Goal: Information Seeking & Learning: Find specific page/section

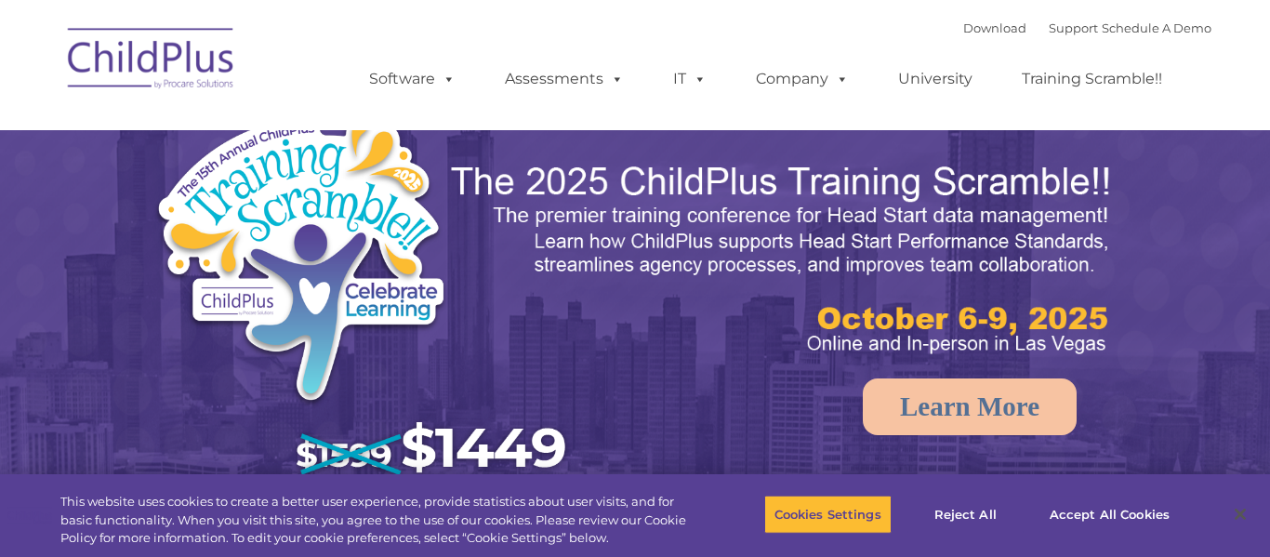
select select "MEDIUM"
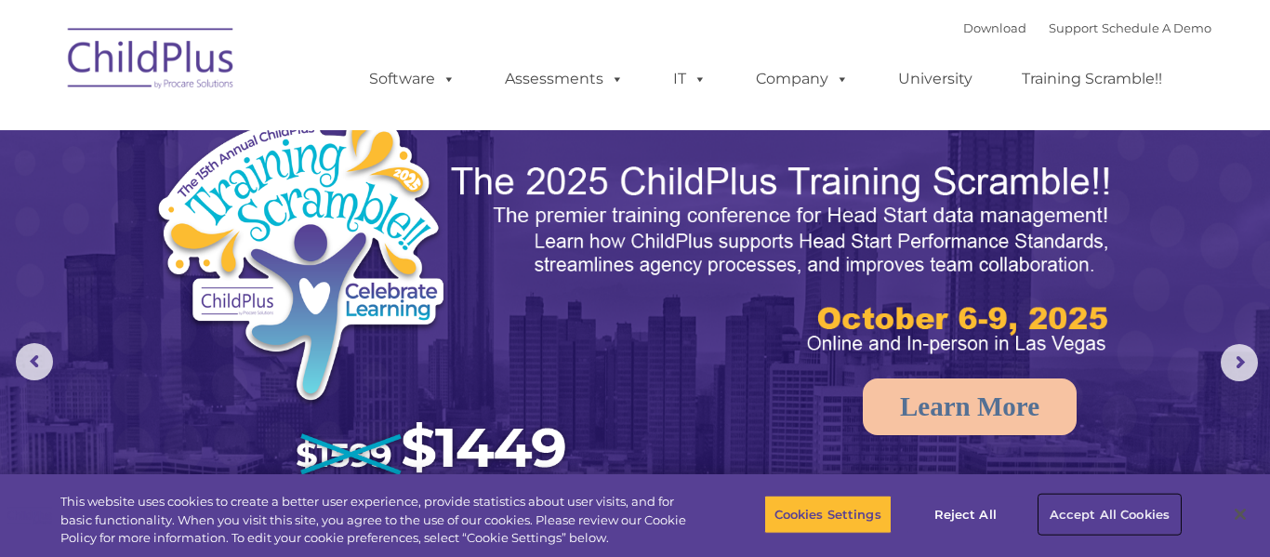
click at [1141, 521] on button "Accept All Cookies" at bounding box center [1109, 514] width 140 height 39
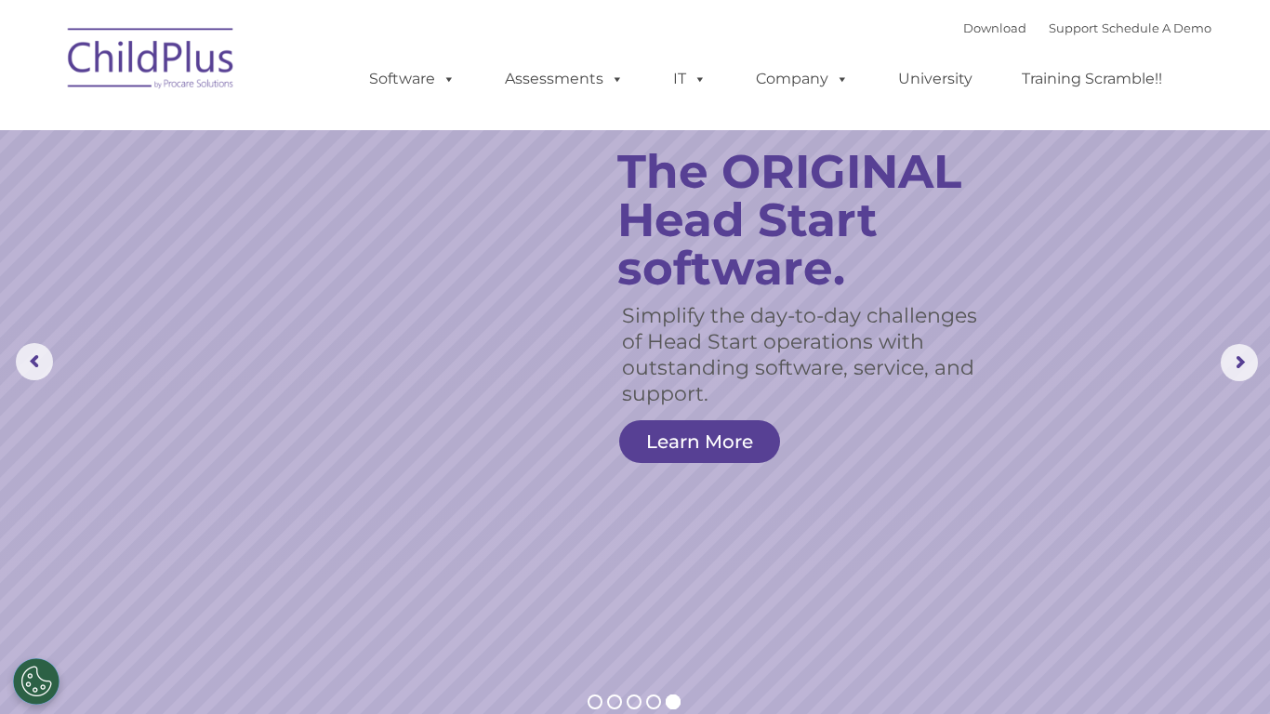
click at [896, 288] on rs-layer "The ORIGINAL Head Start software." at bounding box center [815, 220] width 396 height 145
click at [506, 402] on rs-slide "Simplify the day-to-day challenges of Head Start operations with outstanding so…" at bounding box center [635, 362] width 1270 height 725
click at [1223, 3] on nav "Download Support | Schedule A Demo  MENU MENU Software ChildPlus: The original…" at bounding box center [635, 65] width 1270 height 130
click at [51, 361] on rs-arrow at bounding box center [34, 361] width 37 height 37
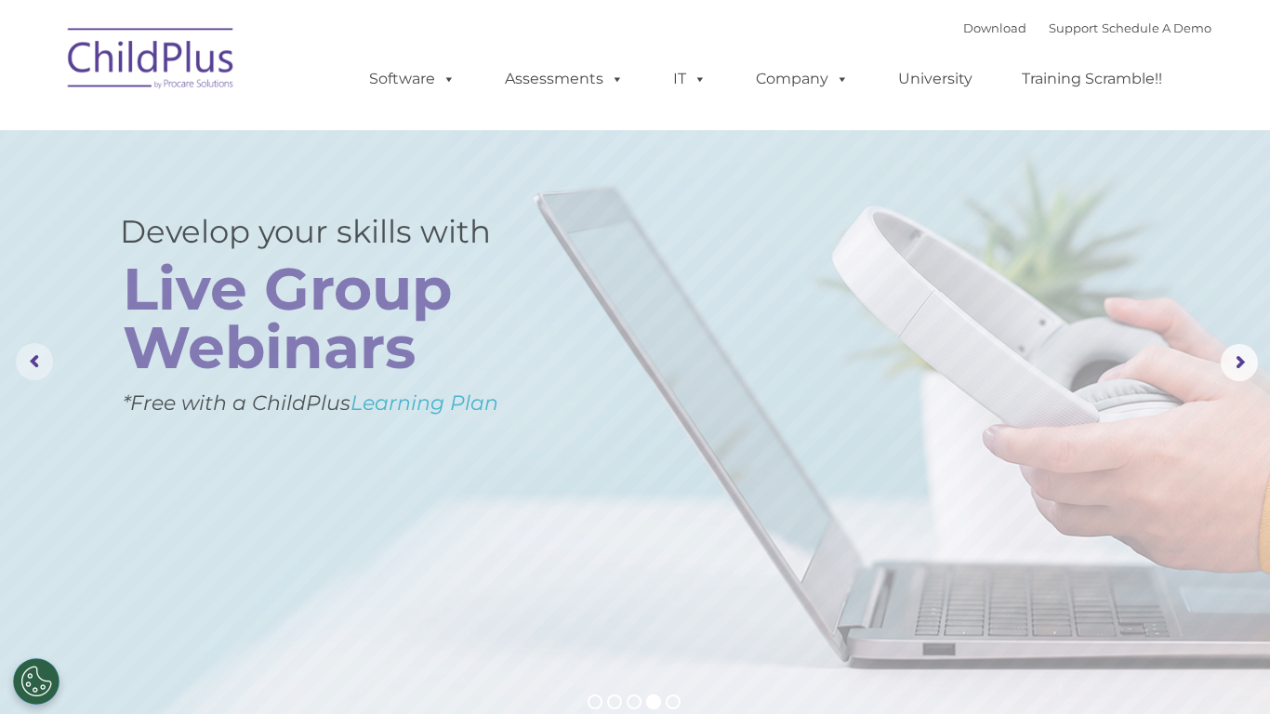
click at [51, 361] on rs-arrow at bounding box center [34, 361] width 37 height 37
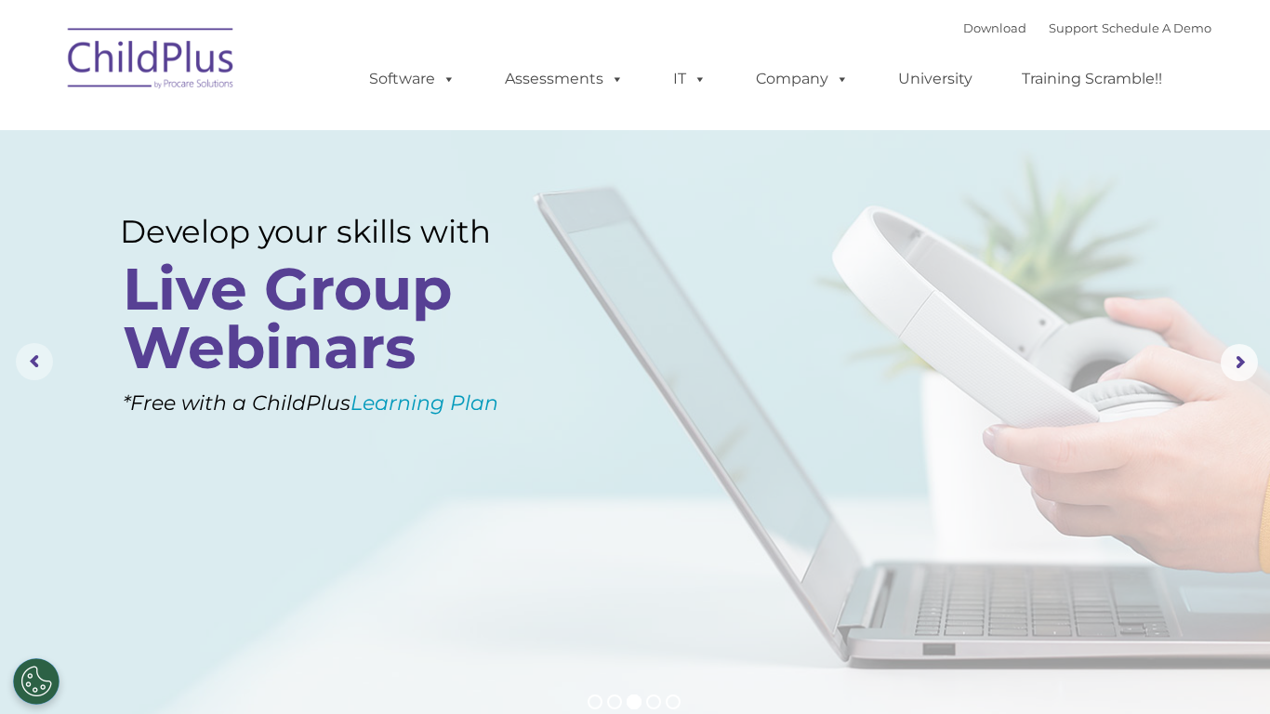
click at [51, 361] on rs-arrow at bounding box center [34, 361] width 37 height 37
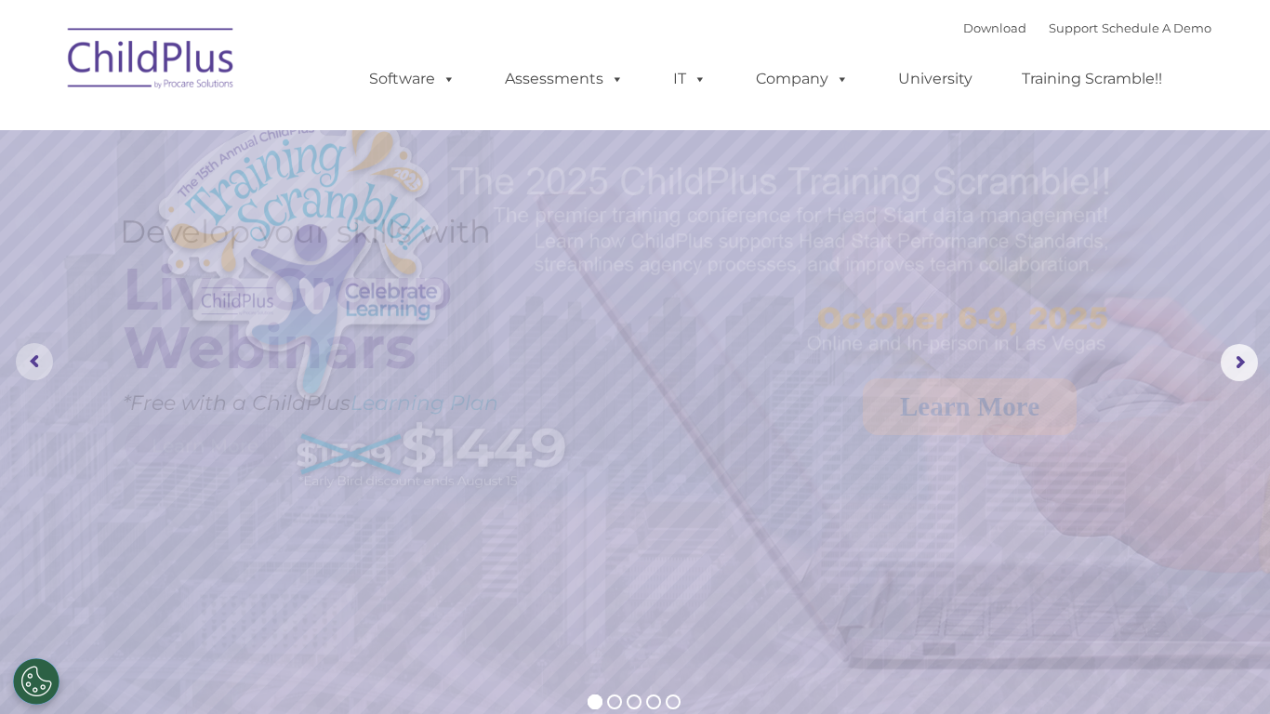
click at [51, 361] on rs-arrow at bounding box center [34, 361] width 37 height 37
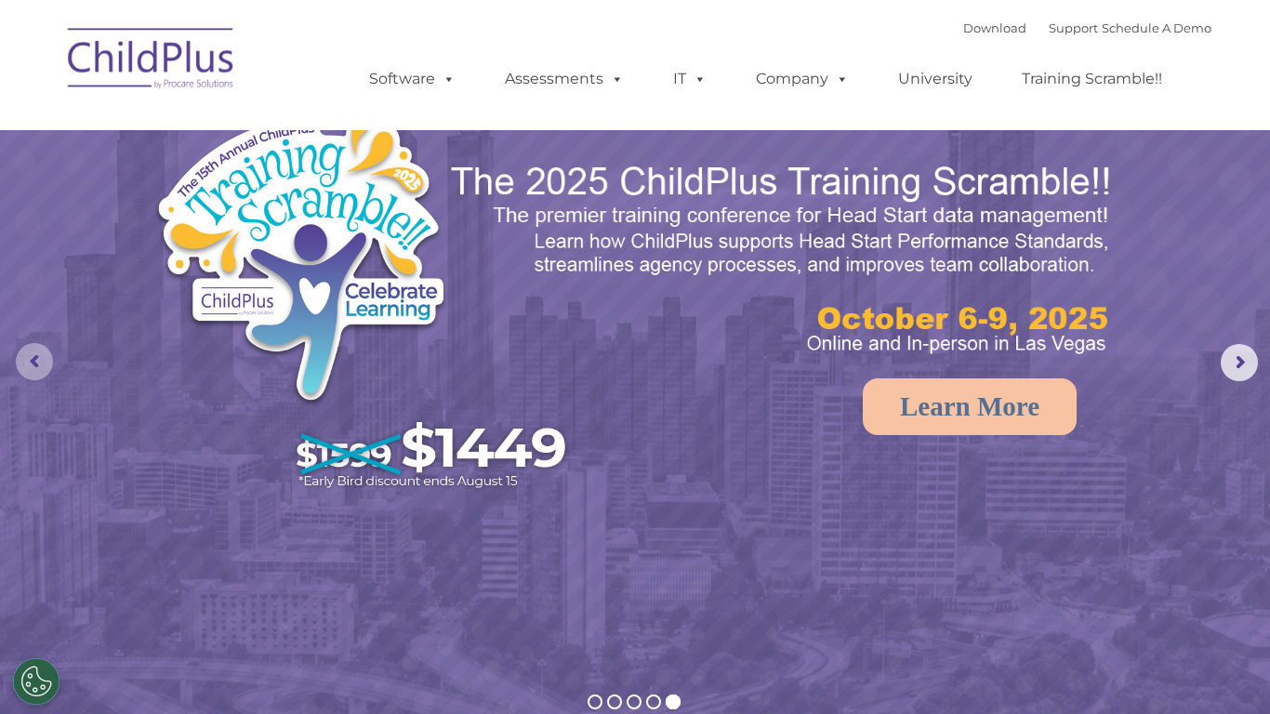
drag, startPoint x: 51, startPoint y: 361, endPoint x: 65, endPoint y: 355, distance: 15.0
click at [65, 355] on rs-module "New Layer Learn More Request a Demo The Future of ChildPlus is Here! Boost your…" at bounding box center [635, 362] width 1270 height 725
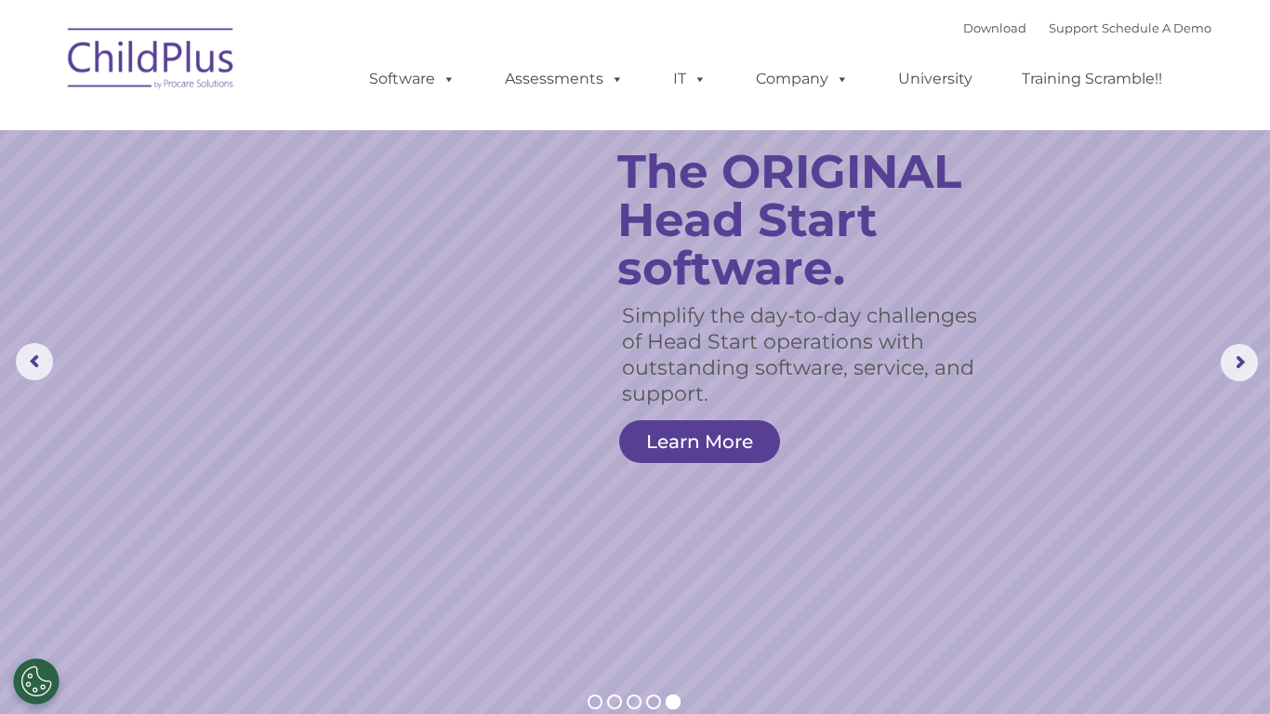
click at [705, 556] on rs-slide "Simplify the day-to-day challenges of Head Start operations with outstanding so…" at bounding box center [635, 362] width 1270 height 725
click at [37, 556] on button "Cookies Settings" at bounding box center [36, 681] width 46 height 46
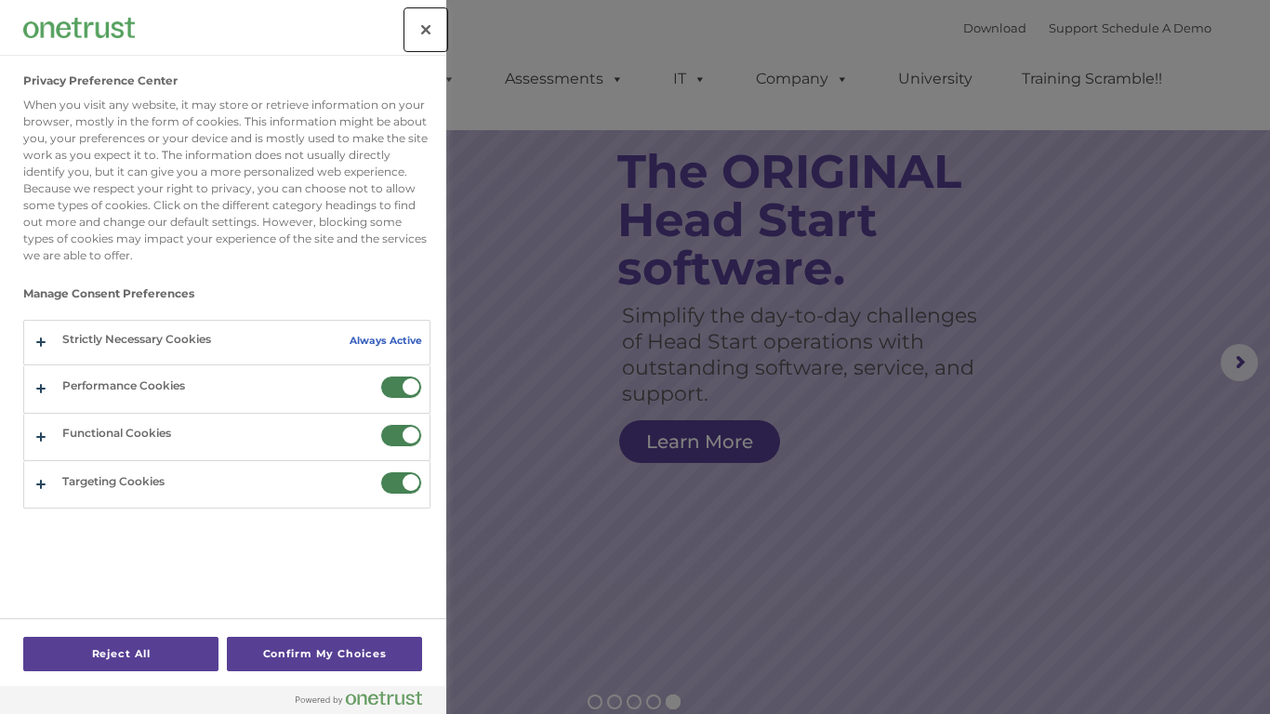
click at [426, 22] on button "Close" at bounding box center [425, 29] width 41 height 41
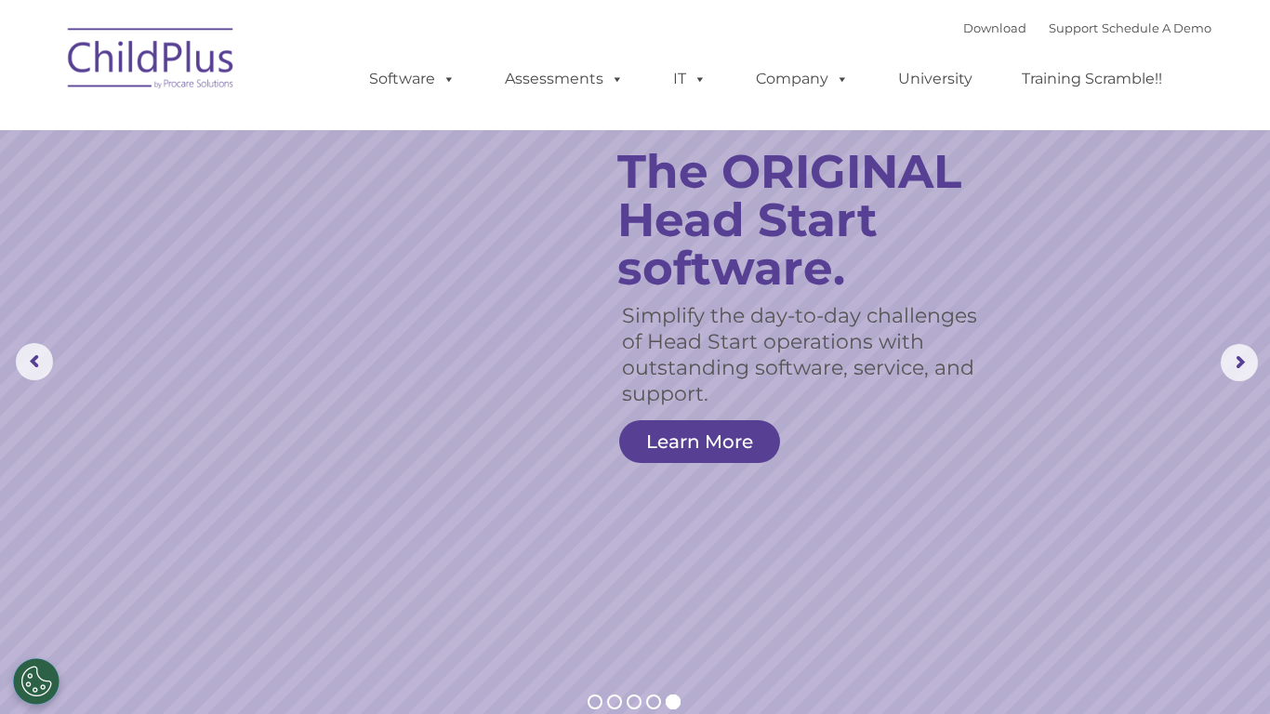
click at [1254, 0] on nav "Download Support | Schedule A Demo  MENU MENU Software ChildPlus: The original…" at bounding box center [635, 65] width 1270 height 130
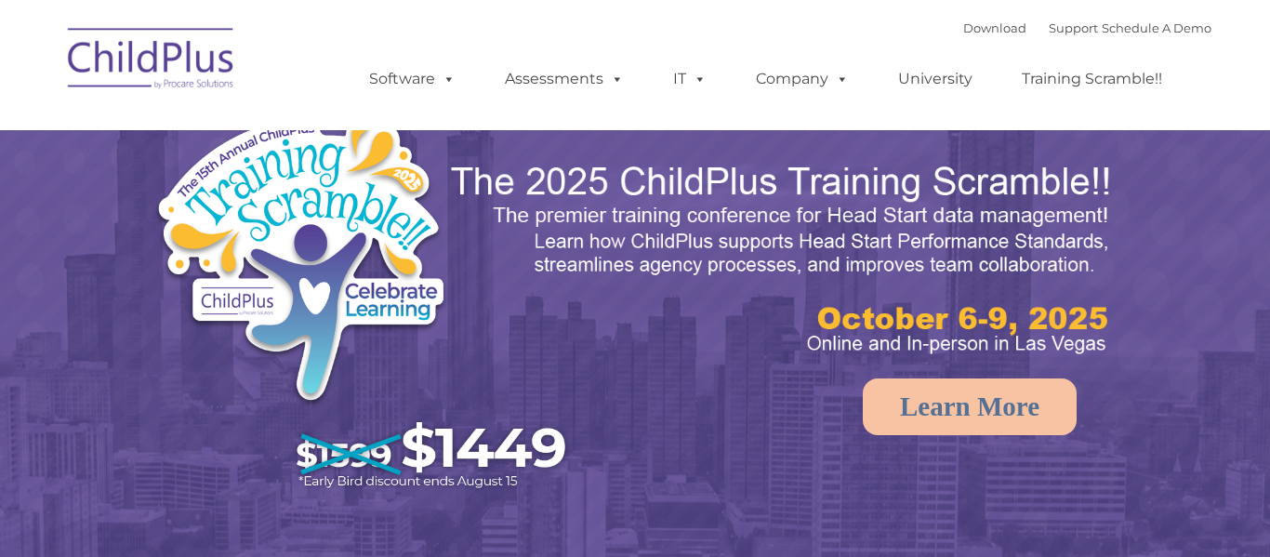
select select "MEDIUM"
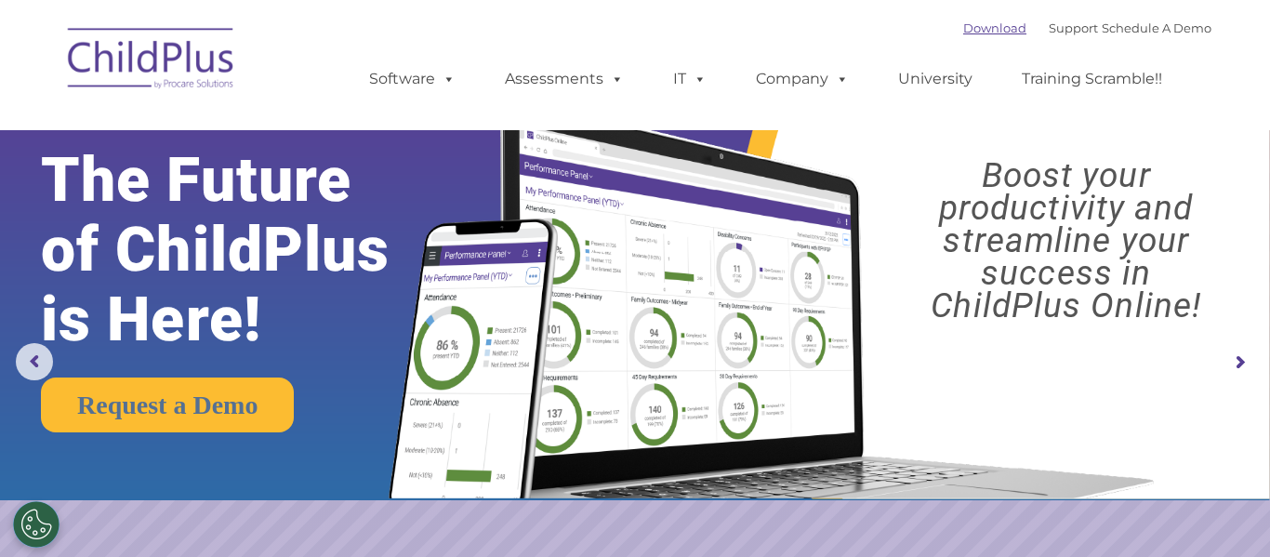
click at [963, 30] on link "Download" at bounding box center [994, 27] width 63 height 15
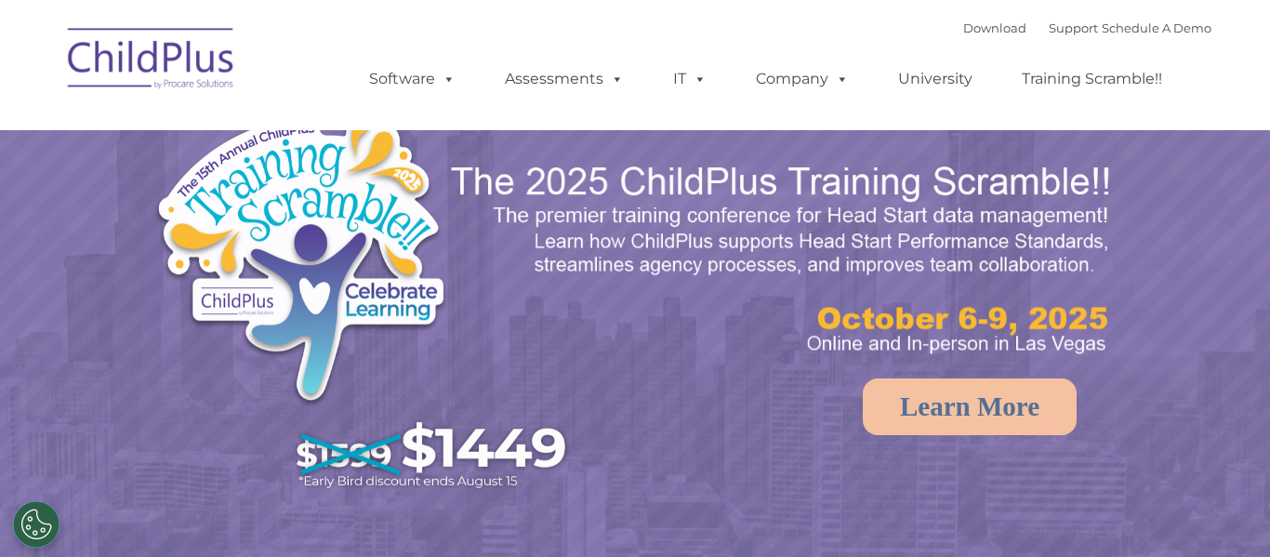
select select "MEDIUM"
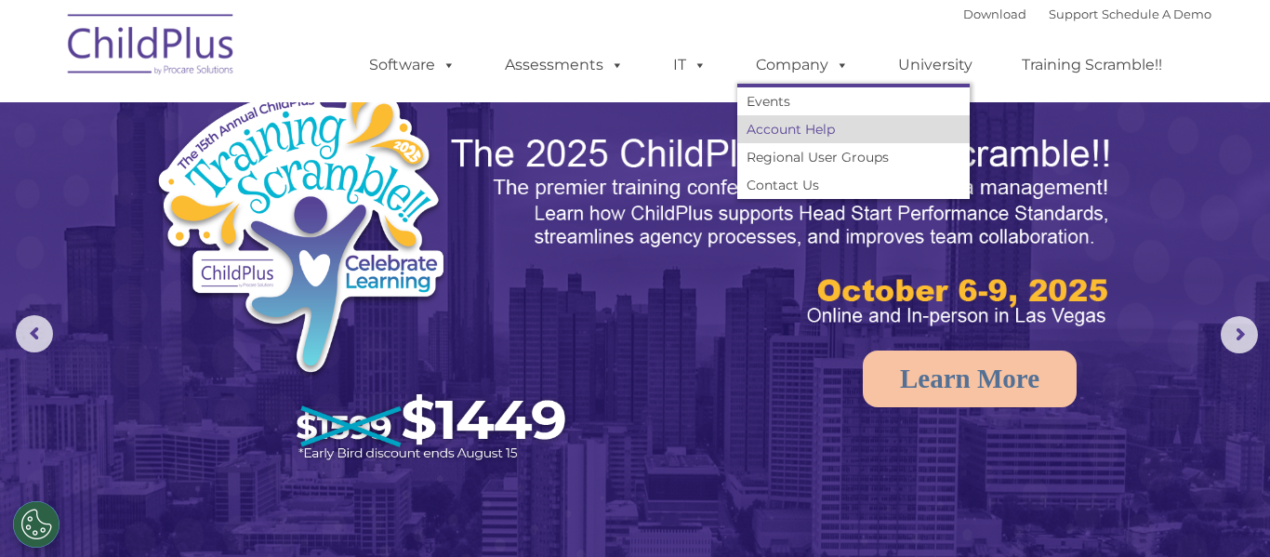
click at [812, 126] on link "Account Help" at bounding box center [853, 129] width 232 height 28
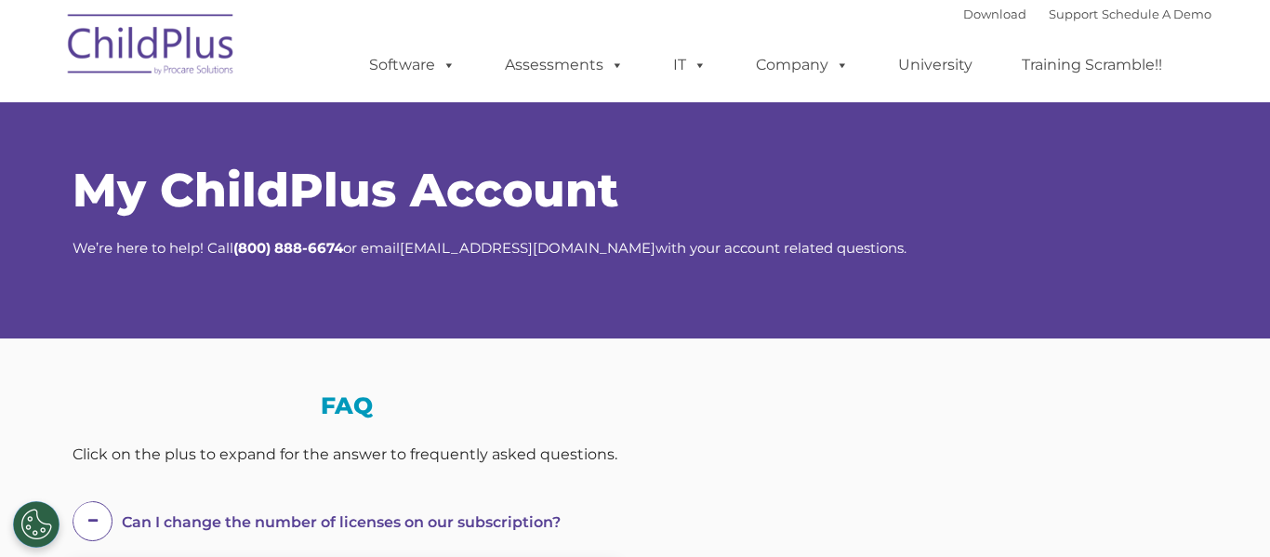
select select "MEDIUM"
